Goal: Information Seeking & Learning: Stay updated

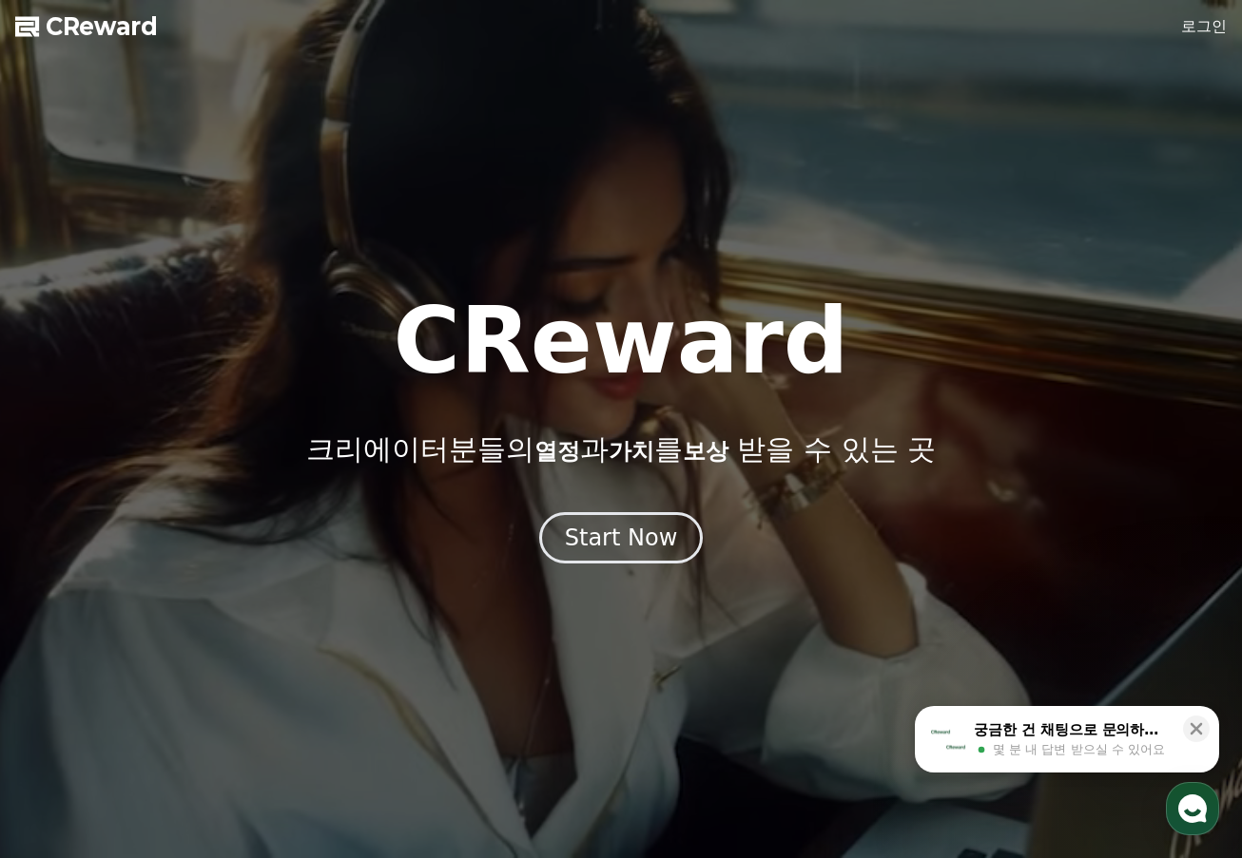
click at [728, 460] on span "보상" at bounding box center [706, 451] width 46 height 27
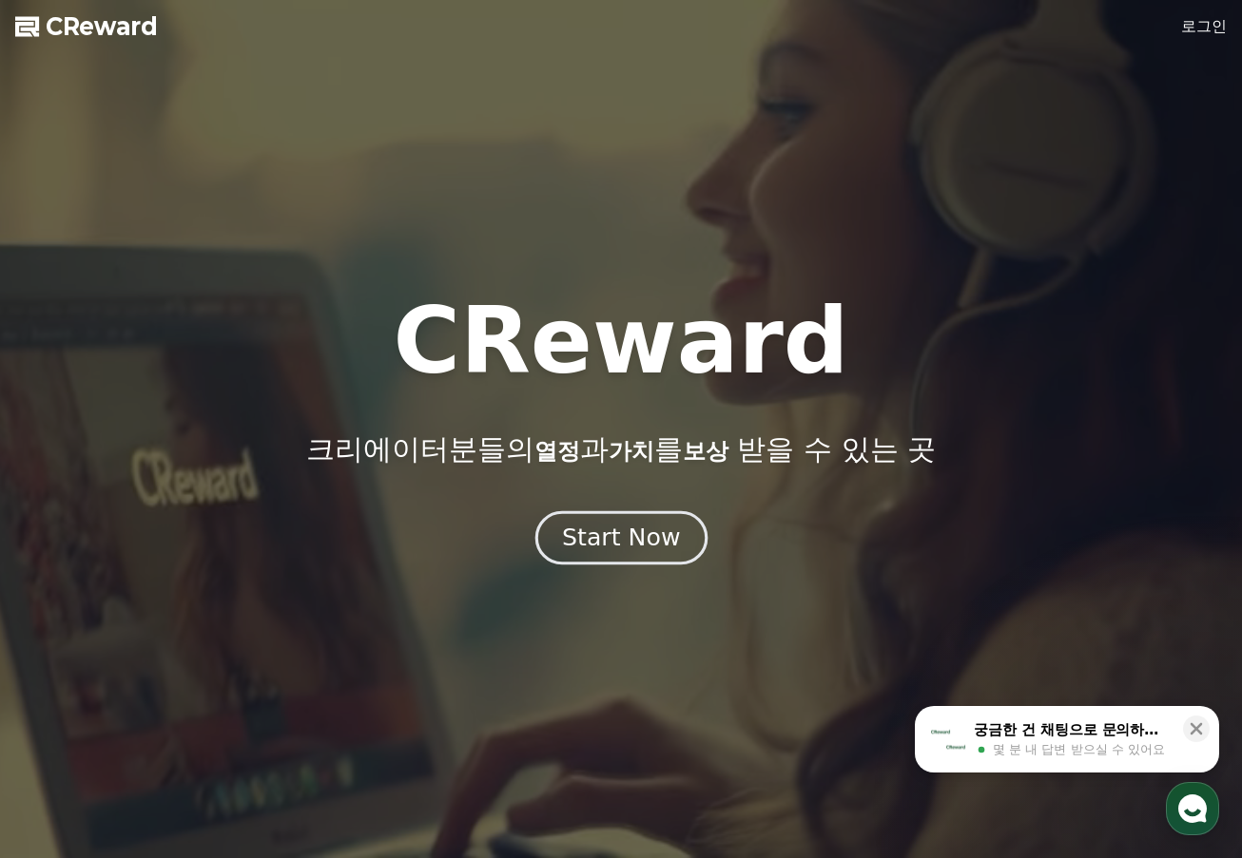
click at [665, 544] on div "Start Now" at bounding box center [621, 538] width 118 height 32
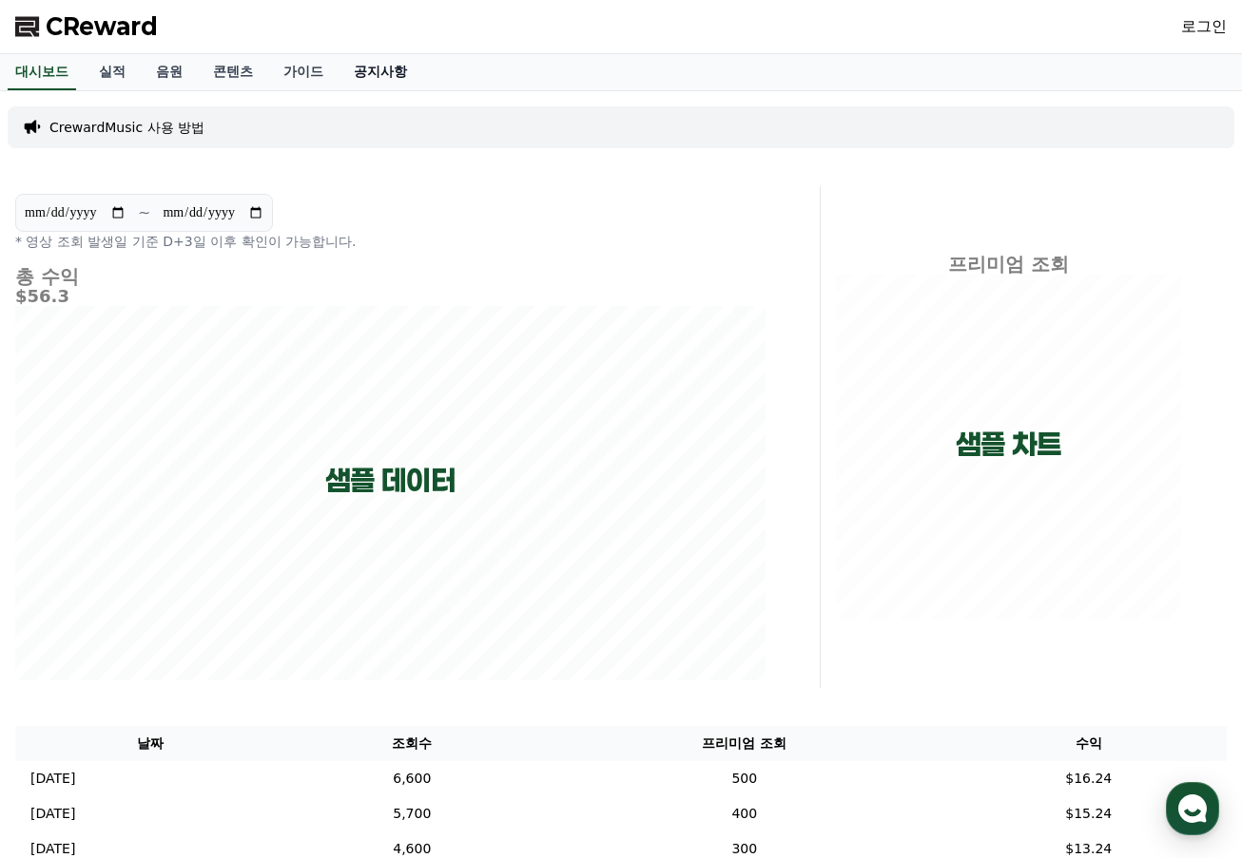
click at [368, 69] on link "공지사항" at bounding box center [380, 72] width 84 height 36
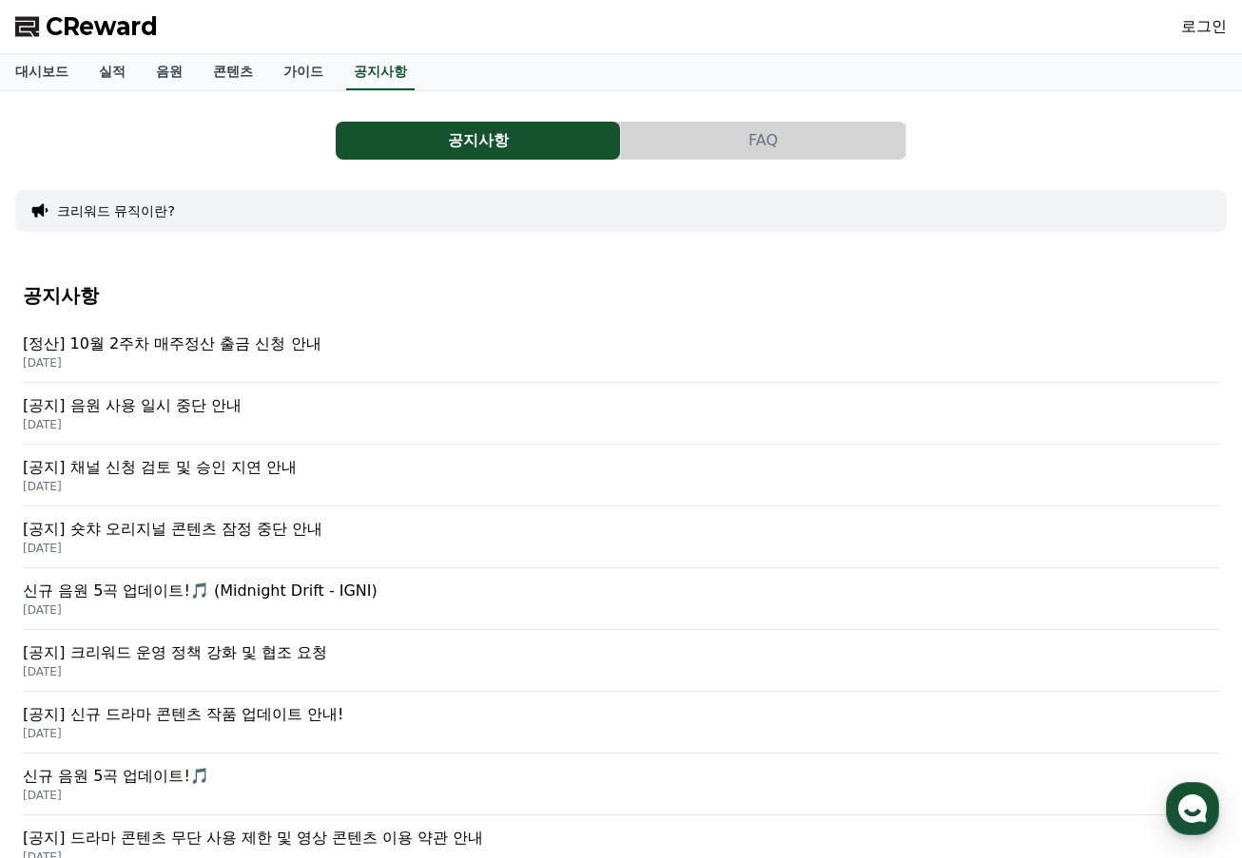
click at [213, 406] on p "[공지] 음원 사용 일시 중단 안내" at bounding box center [621, 406] width 1196 height 23
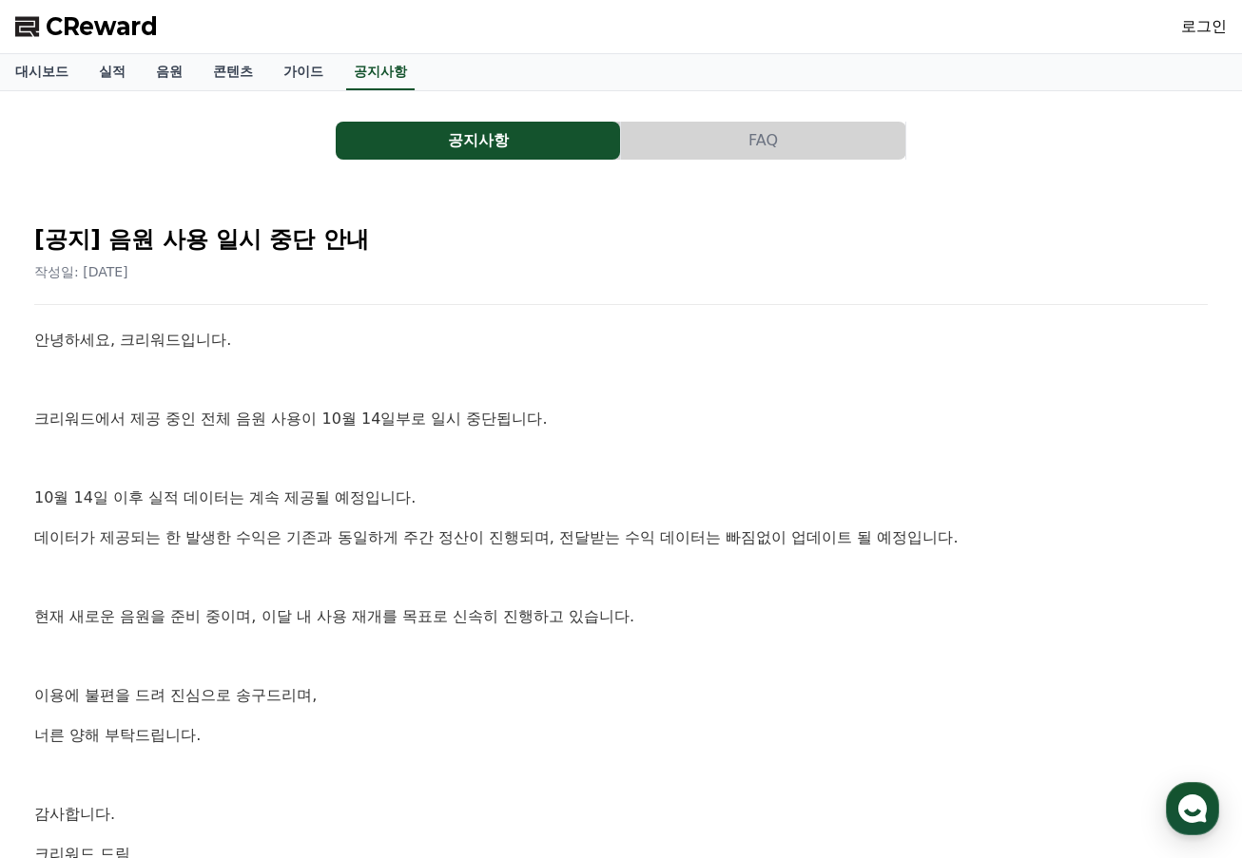
click at [287, 413] on p "크리워드에서 제공 중인 전체 음원 사용이 10월 14일부로 일시 중단됩니다." at bounding box center [620, 419] width 1173 height 25
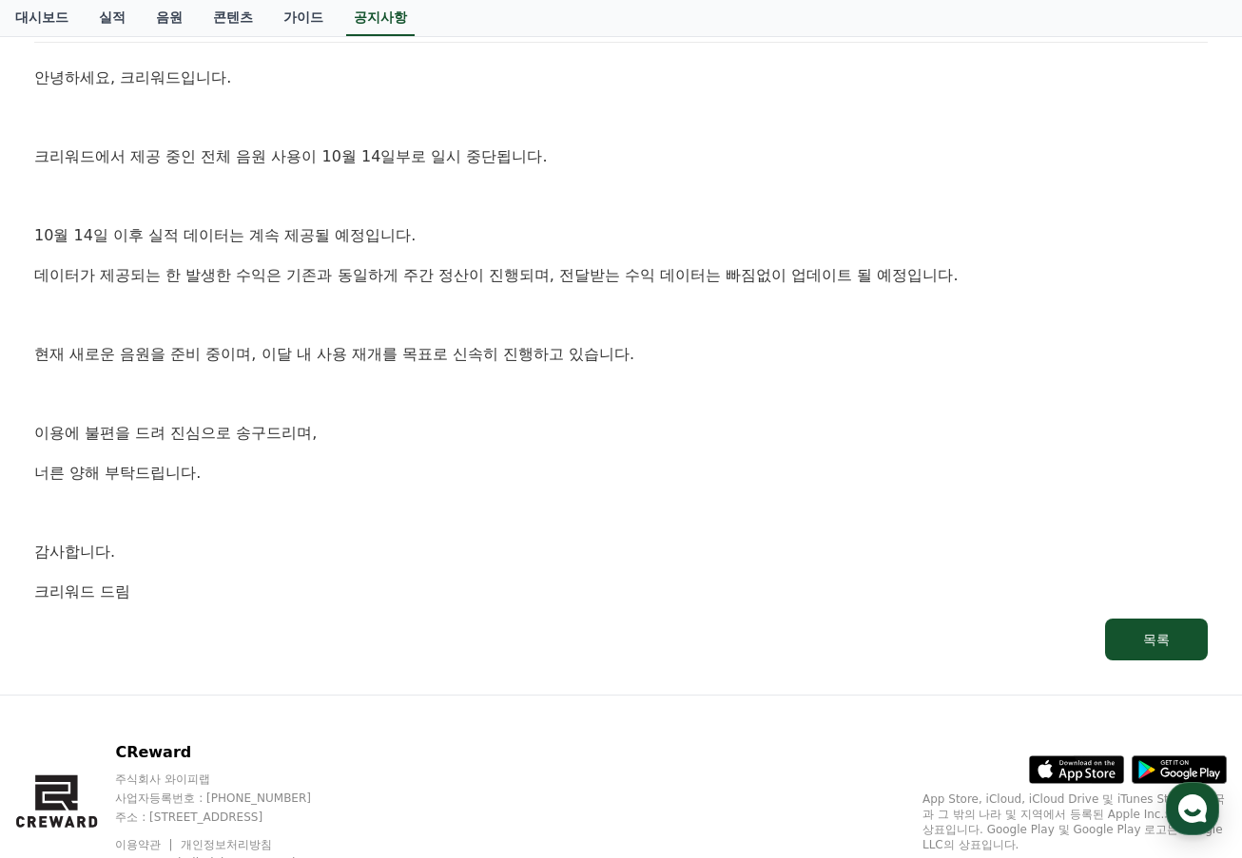
scroll to position [336, 0]
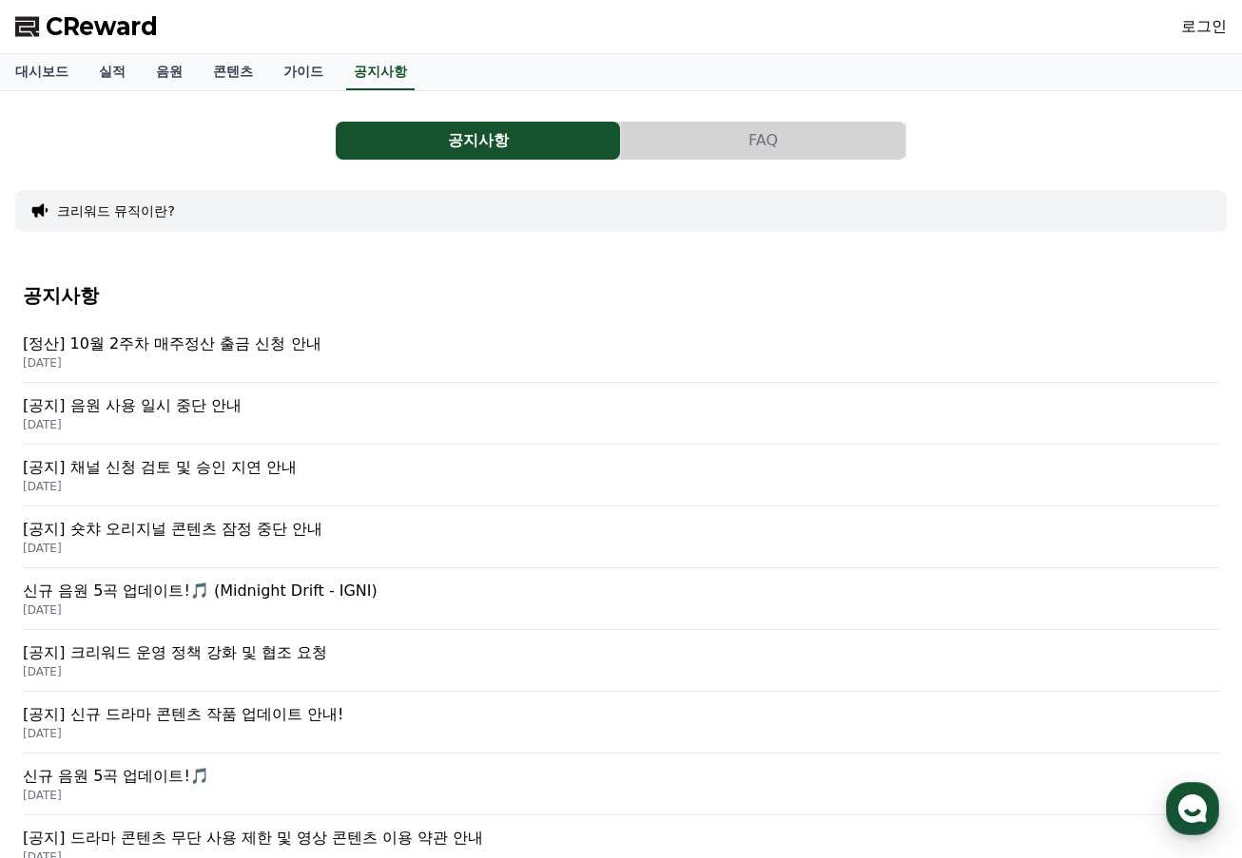
click at [209, 342] on p "[정산] 10월 2주차 매주정산 출금 신청 안내" at bounding box center [621, 344] width 1196 height 23
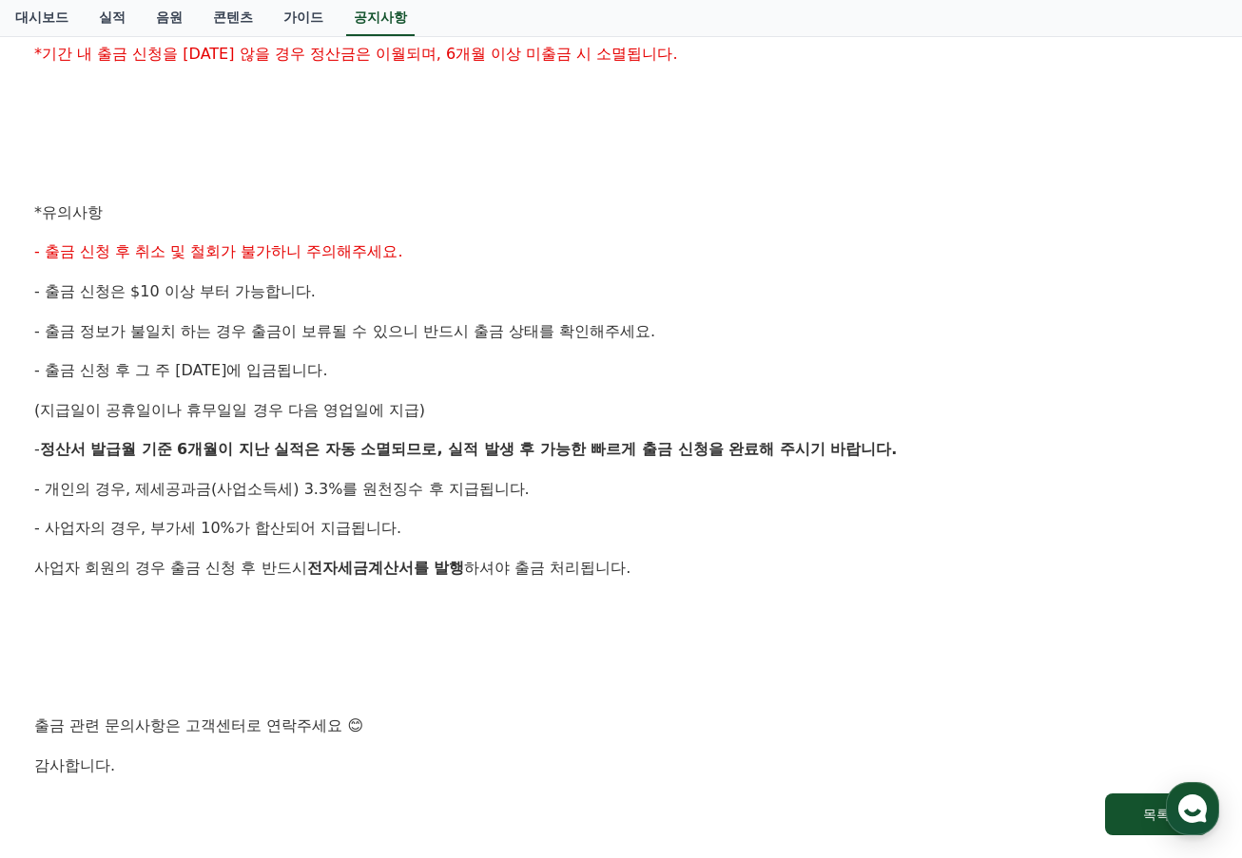
scroll to position [665, 0]
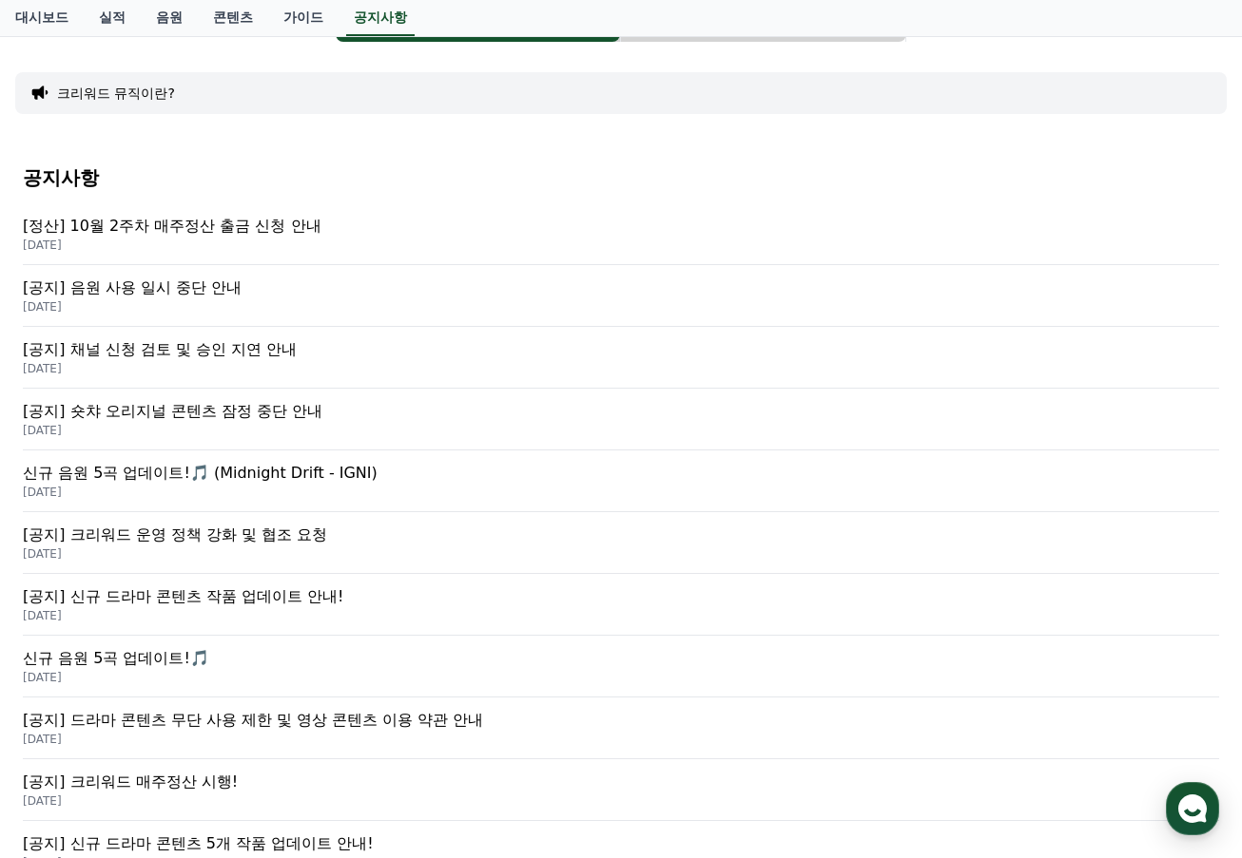
scroll to position [285, 0]
